Goal: Find specific page/section: Find specific page/section

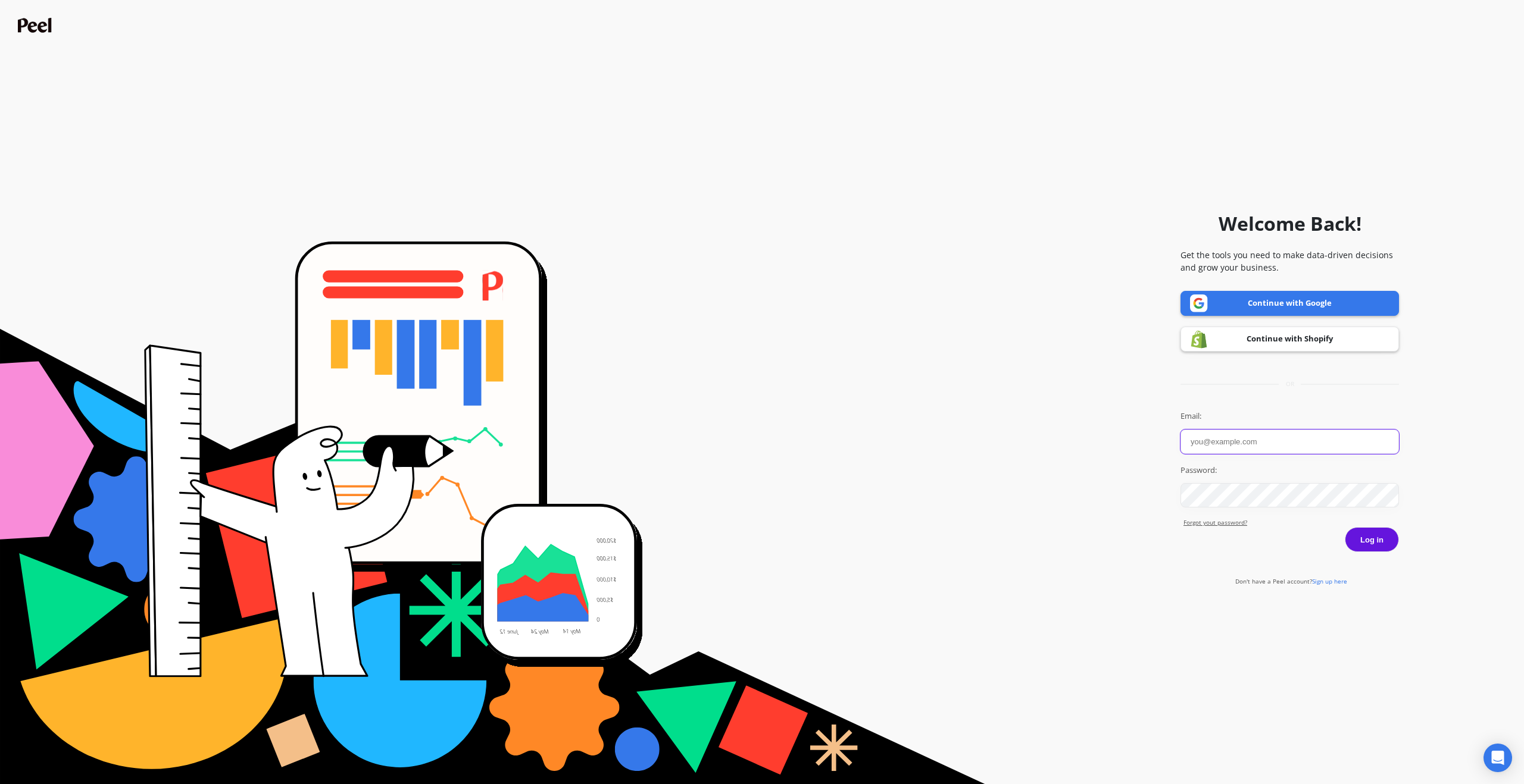
type input "[EMAIL_ADDRESS][DOMAIN_NAME]"
click at [1291, 306] on link "Continue with Google" at bounding box center [1290, 303] width 219 height 25
click at [1371, 534] on button "Log in" at bounding box center [1372, 539] width 54 height 25
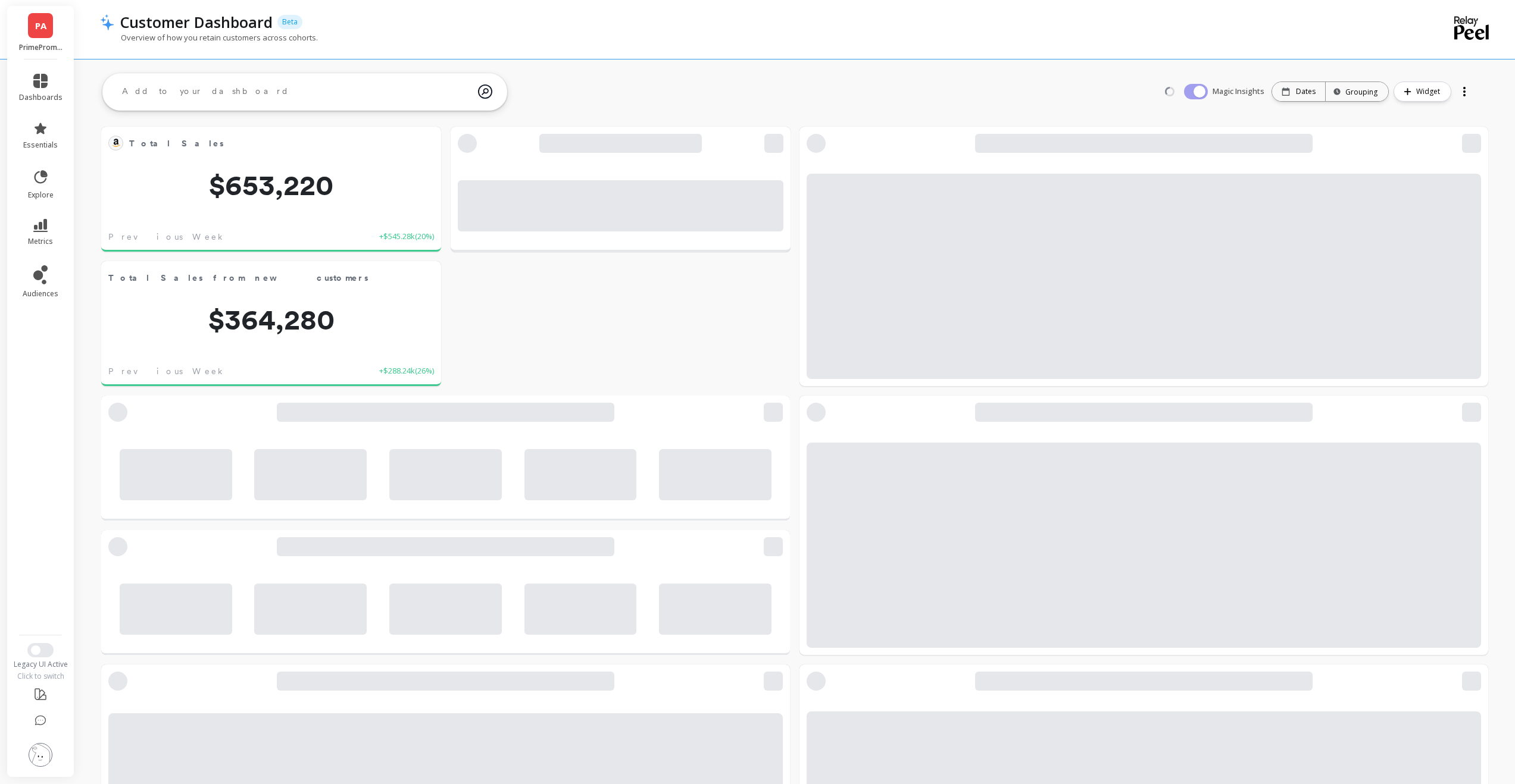
click at [48, 36] on link "PA" at bounding box center [40, 25] width 25 height 25
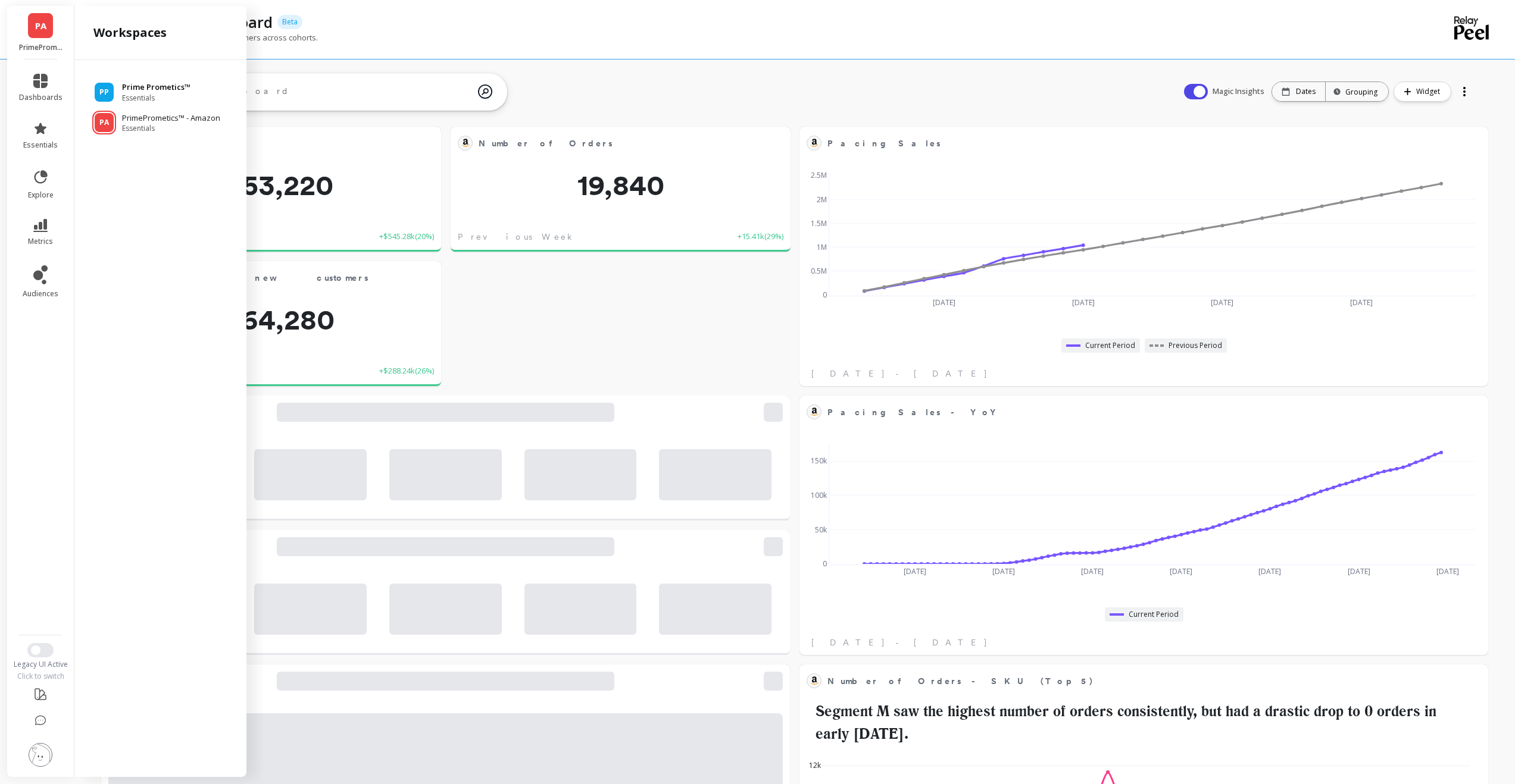
click at [154, 100] on span "Essentials" at bounding box center [156, 98] width 68 height 10
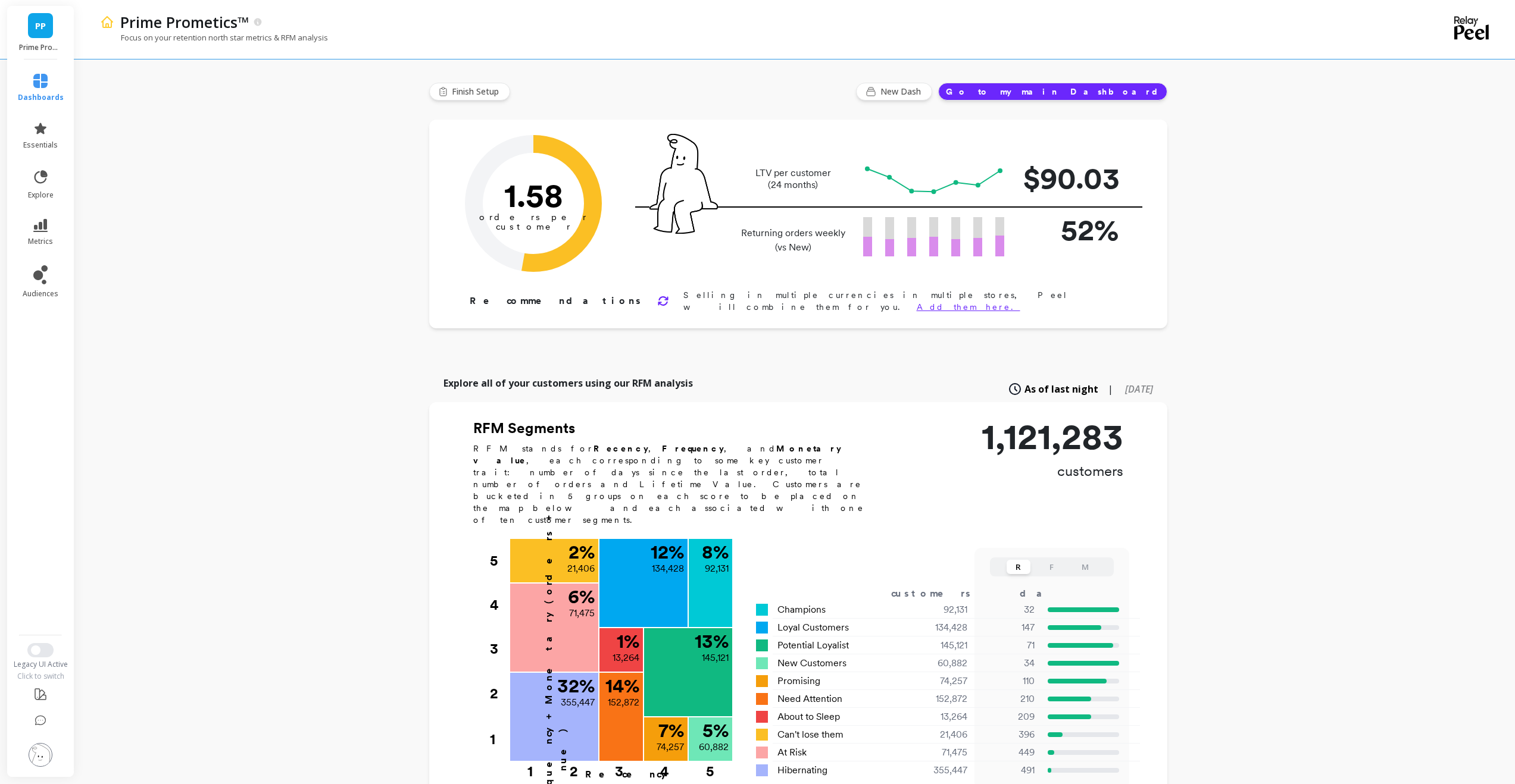
click at [43, 91] on link "dashboards" at bounding box center [41, 88] width 46 height 29
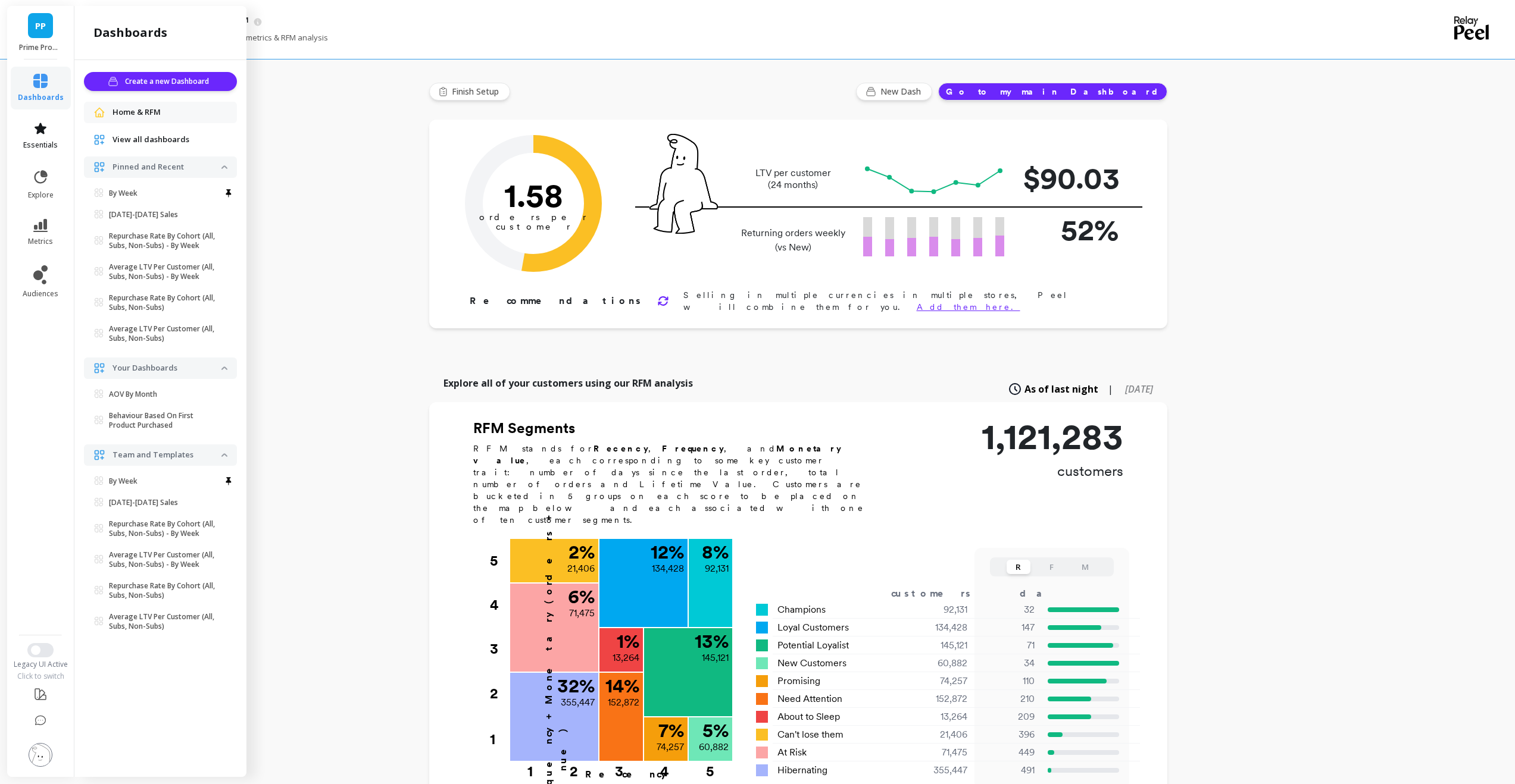
click at [43, 132] on icon at bounding box center [40, 128] width 12 height 12
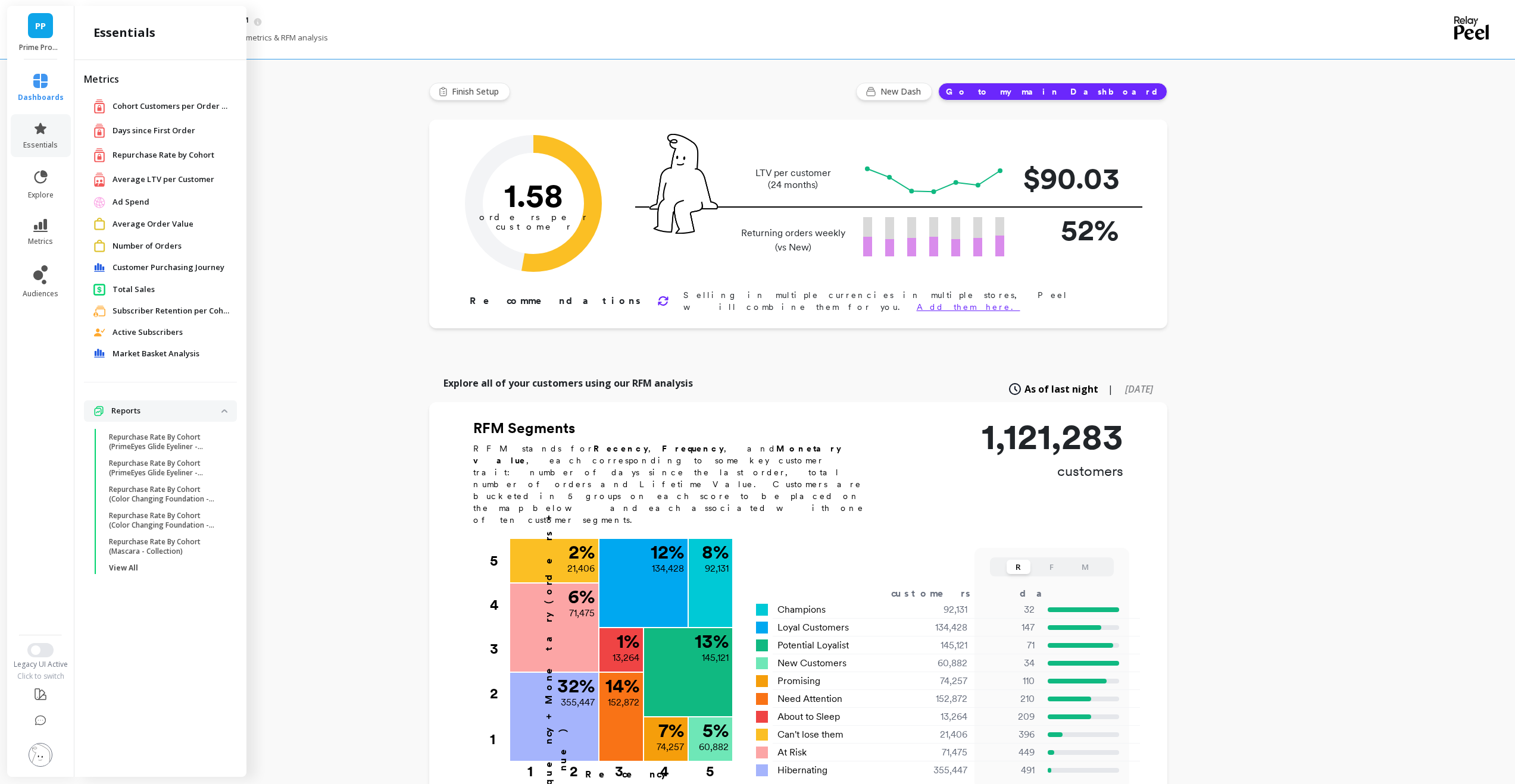
click at [150, 157] on span "Repurchase Rate by Cohort" at bounding box center [163, 155] width 102 height 12
